Goal: Information Seeking & Learning: Learn about a topic

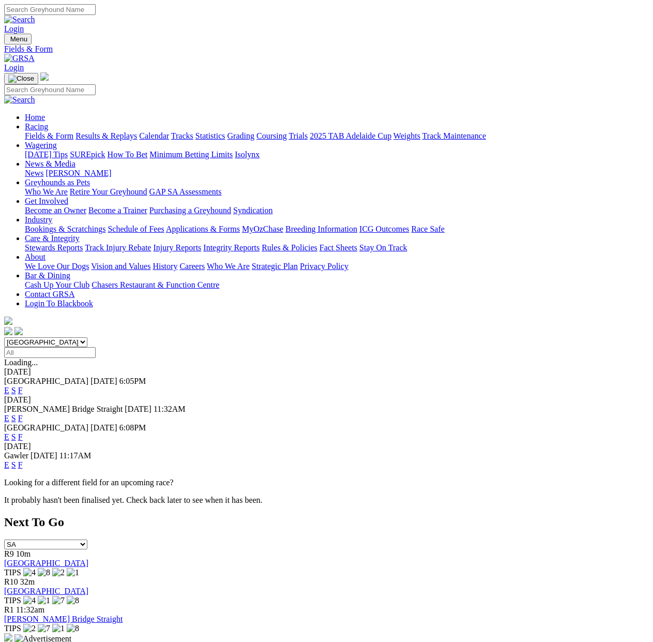
click at [43, 131] on link "Fields & Form" at bounding box center [49, 135] width 49 height 9
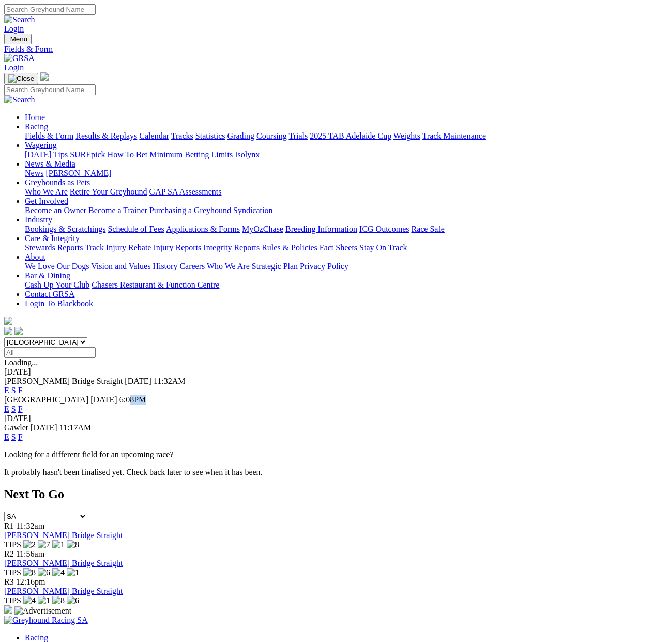
drag, startPoint x: 170, startPoint y: 241, endPoint x: 207, endPoint y: 245, distance: 37.5
click at [146, 395] on span "6:08PM" at bounding box center [132, 399] width 27 height 9
click at [162, 377] on span "11:32AM" at bounding box center [170, 381] width 32 height 9
drag, startPoint x: 162, startPoint y: 197, endPoint x: 207, endPoint y: 192, distance: 45.2
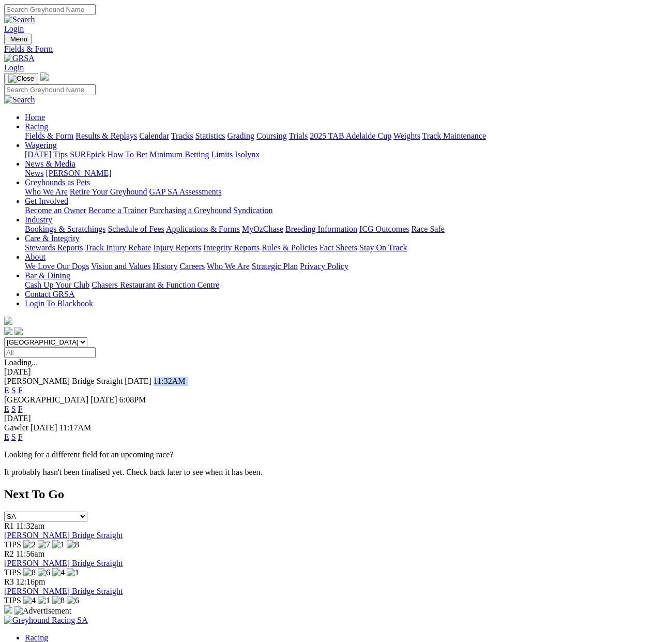
click at [207, 377] on div "Murray Bridge Straight Today 11:32AM E S F" at bounding box center [326, 386] width 645 height 19
click at [211, 377] on div "Murray Bridge Straight Today 11:32AM E S F" at bounding box center [326, 386] width 645 height 19
click at [191, 377] on div "Murray Bridge Straight Today 11:32AM E S F" at bounding box center [326, 386] width 645 height 19
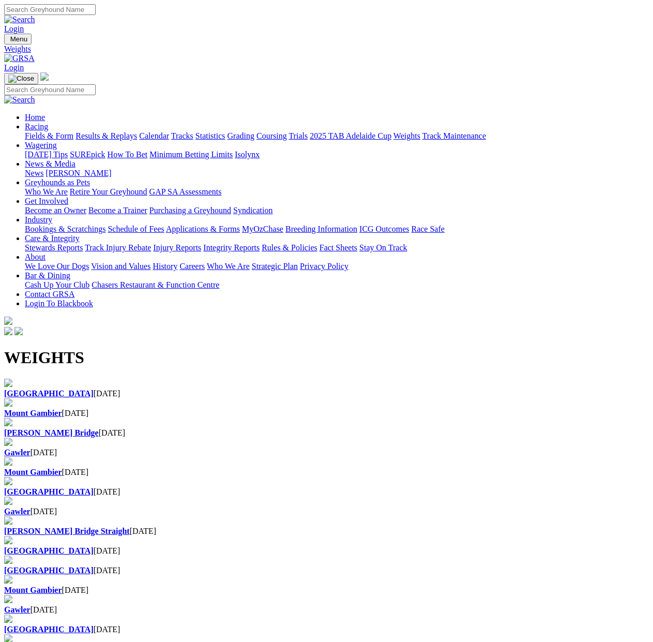
click at [52, 348] on h1 "WEIGHTS" at bounding box center [326, 357] width 645 height 19
click at [104, 348] on h1 "WEIGHTS" at bounding box center [326, 357] width 645 height 19
click at [42, 348] on h1 "WEIGHTS" at bounding box center [326, 357] width 645 height 19
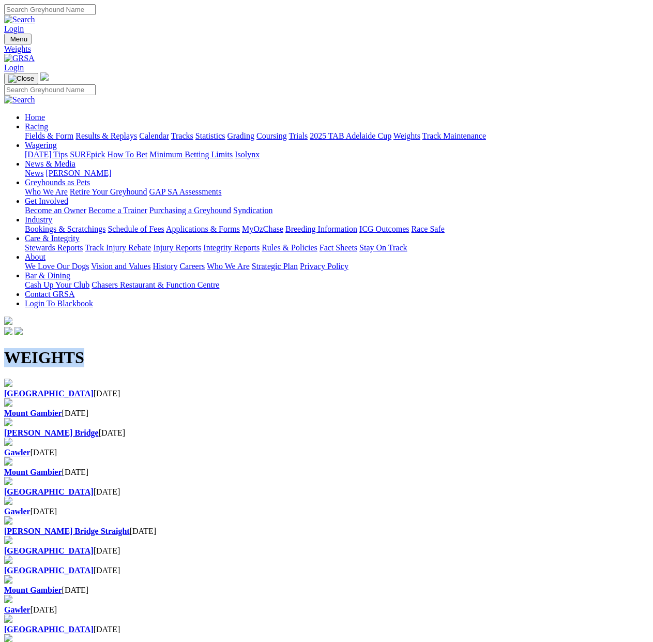
click at [42, 348] on h1 "WEIGHTS" at bounding box center [326, 357] width 645 height 19
click at [100, 348] on h1 "WEIGHTS" at bounding box center [326, 357] width 645 height 19
click at [53, 348] on h1 "WEIGHTS" at bounding box center [326, 357] width 645 height 19
click at [110, 348] on h1 "WEIGHTS" at bounding box center [326, 357] width 645 height 19
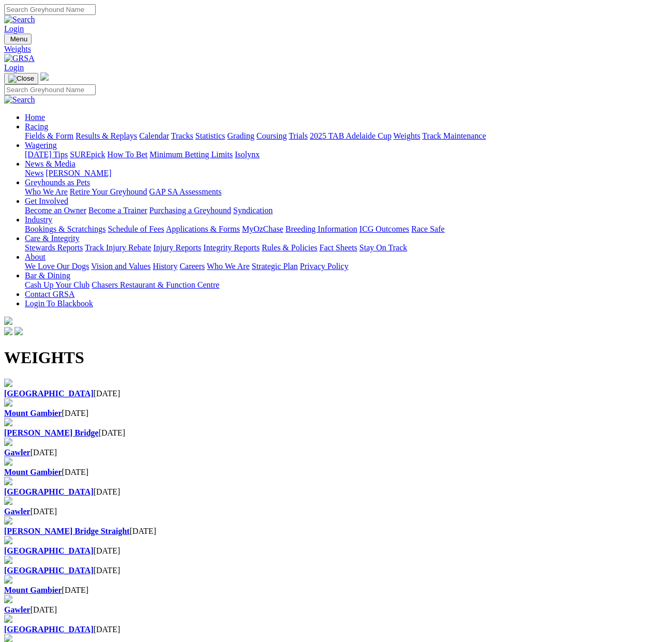
click at [244, 348] on h1 "WEIGHTS" at bounding box center [326, 357] width 645 height 19
